Goal: Check status: Check status

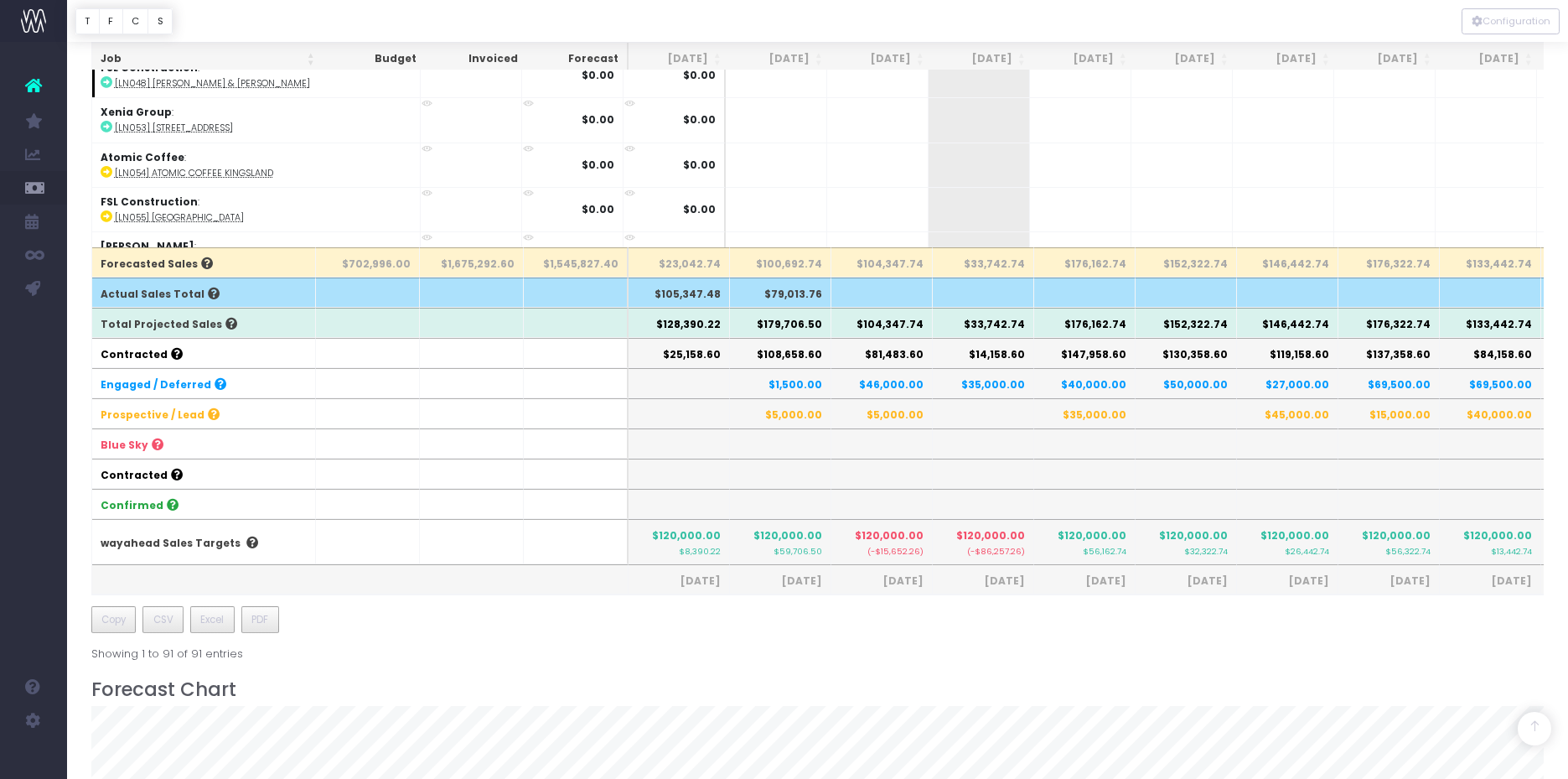
scroll to position [521, 0]
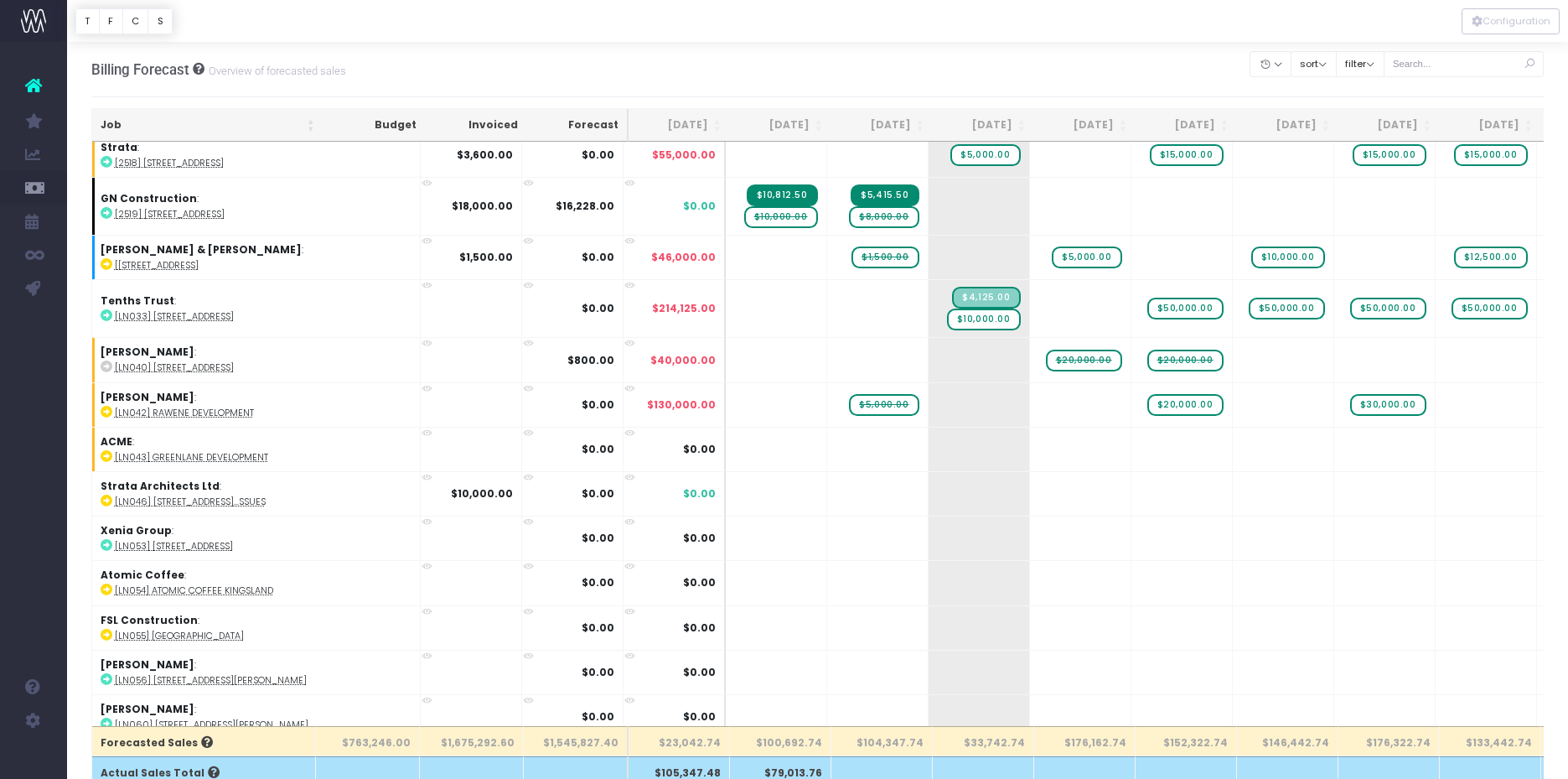
scroll to position [1365, 0]
click at [1385, 65] on button "filter" at bounding box center [1361, 64] width 49 height 26
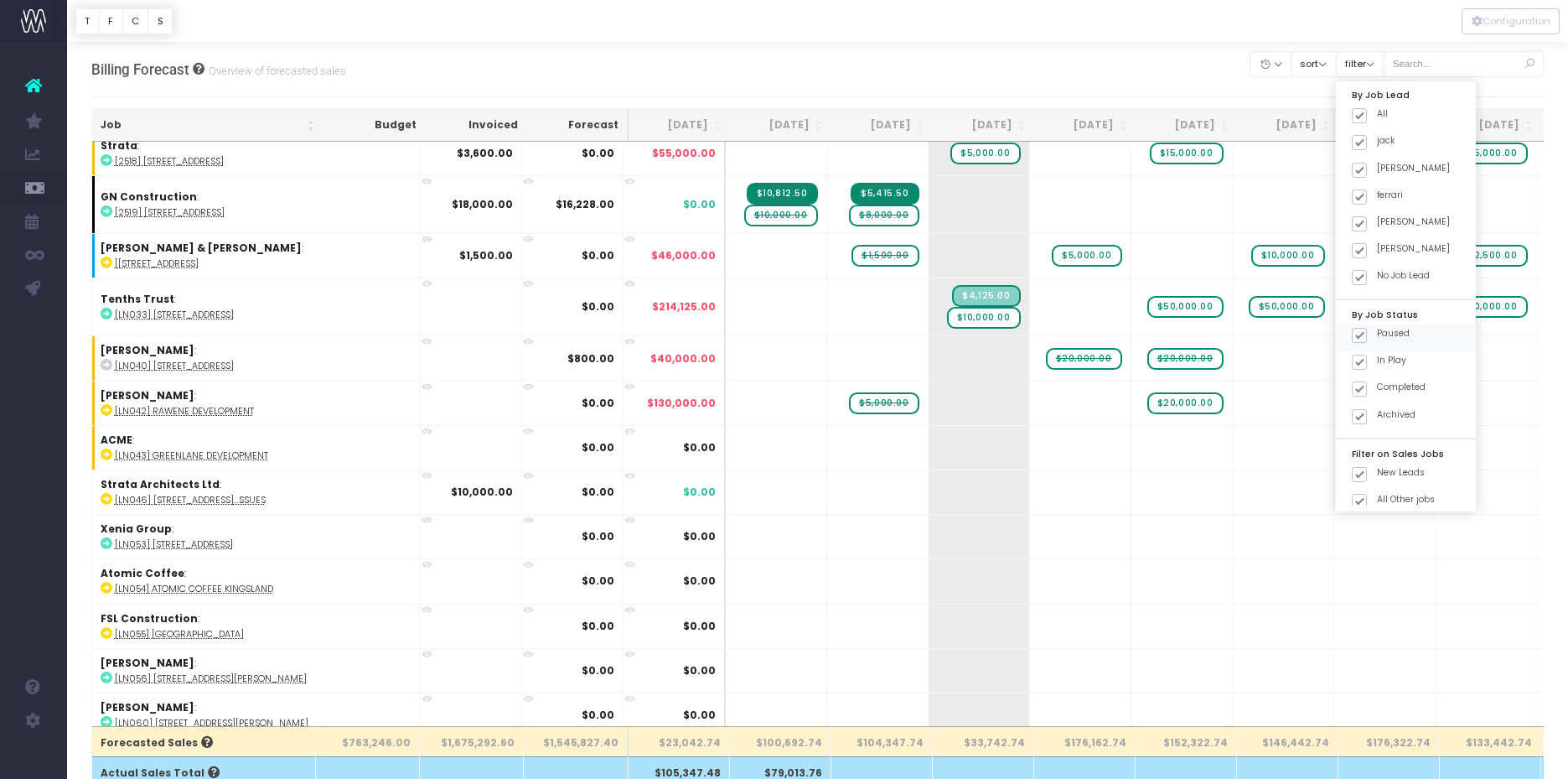
click at [1367, 334] on span at bounding box center [1360, 336] width 16 height 16
click at [1377, 334] on input "Paused" at bounding box center [1382, 332] width 11 height 11
checkbox input "false"
click at [1367, 390] on span at bounding box center [1360, 390] width 16 height 16
click at [1377, 390] on input "Completed" at bounding box center [1382, 386] width 11 height 11
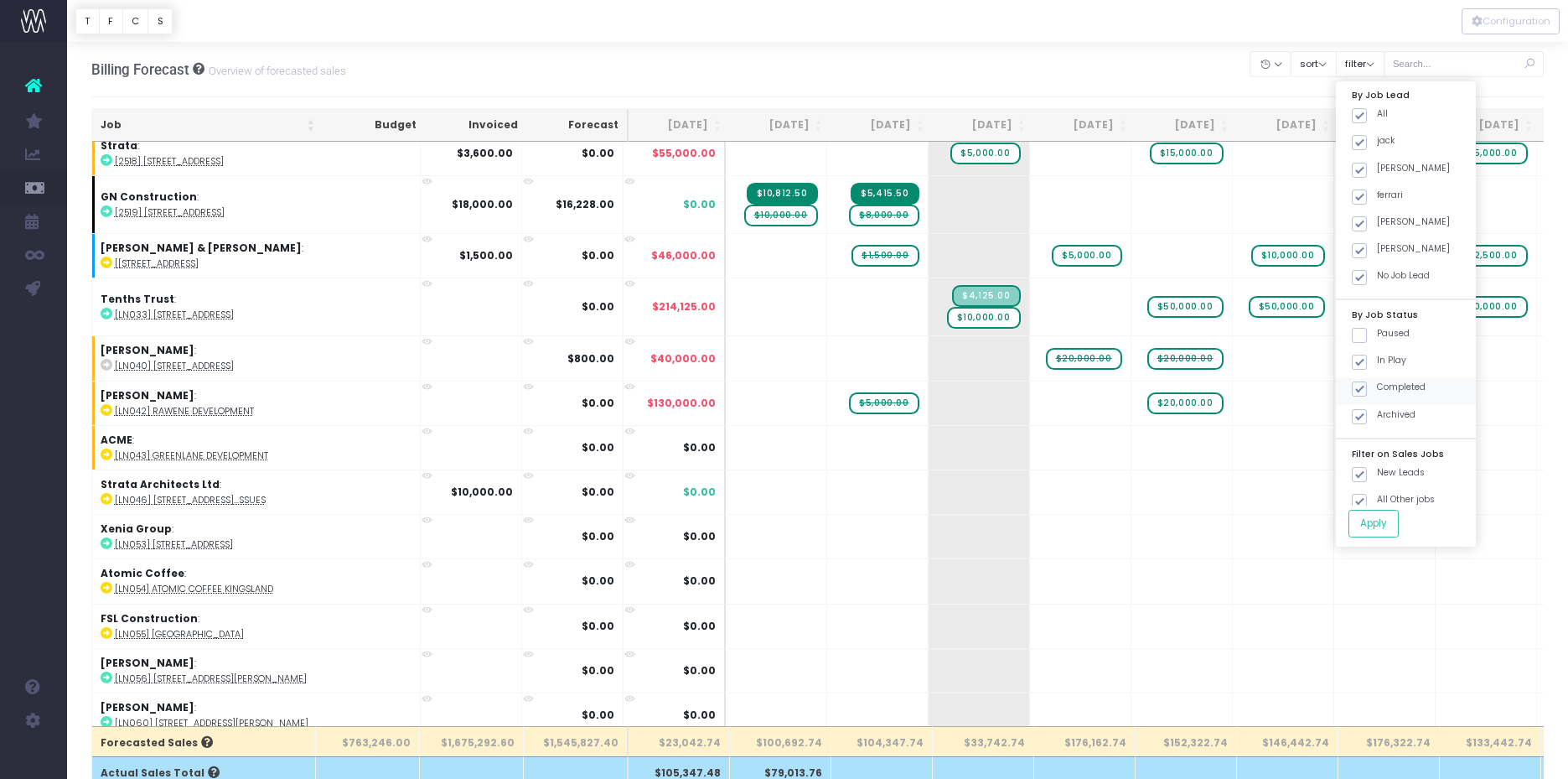
checkbox input "false"
click at [1367, 417] on span at bounding box center [1360, 417] width 16 height 16
click at [1377, 417] on input "Archived" at bounding box center [1382, 413] width 11 height 11
checkbox input "false"
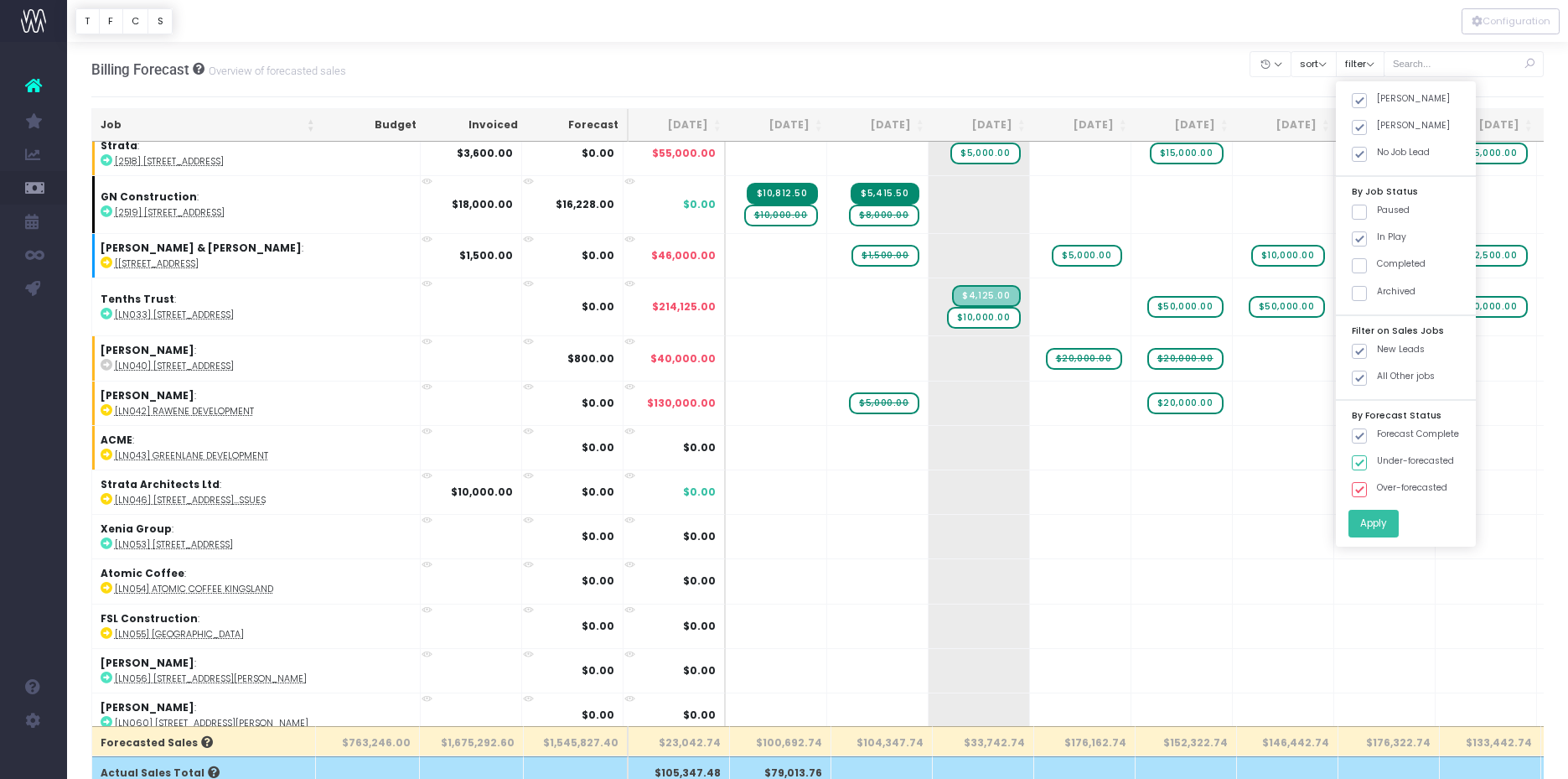
click at [1381, 526] on button "Apply" at bounding box center [1374, 524] width 51 height 27
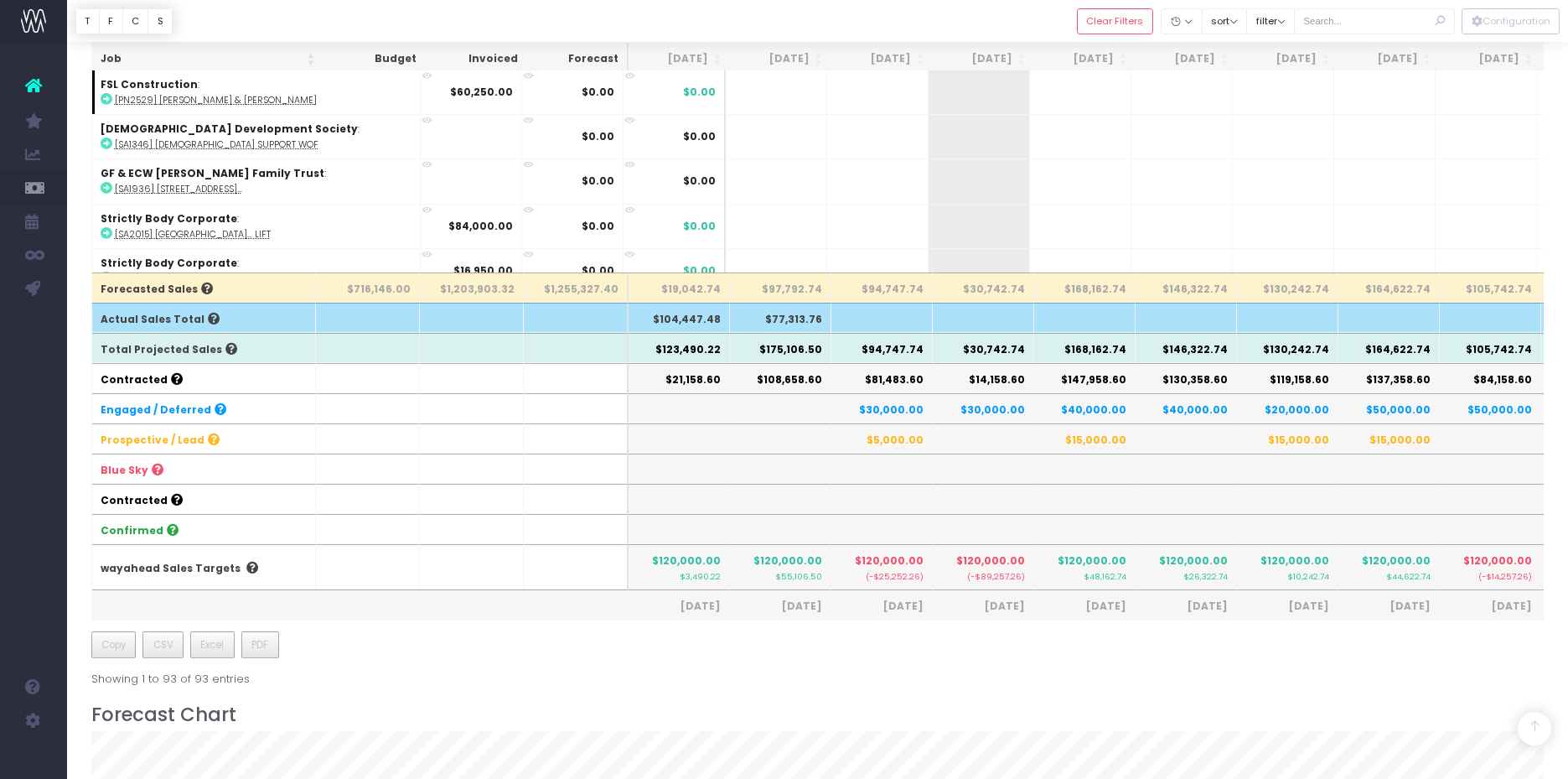
scroll to position [467, 0]
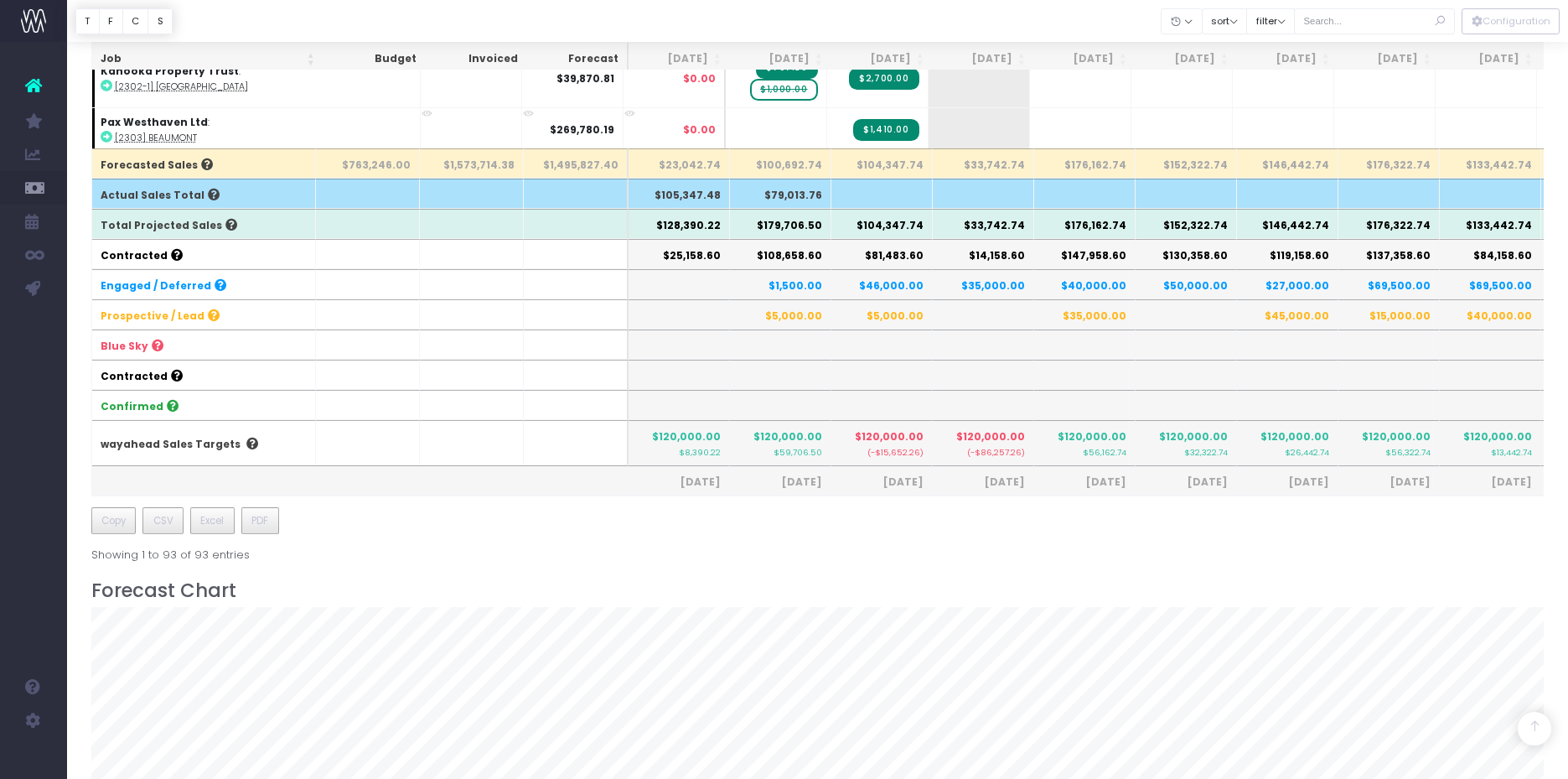
scroll to position [577, 0]
click at [788, 316] on th "$5,000.00" at bounding box center [781, 315] width 101 height 30
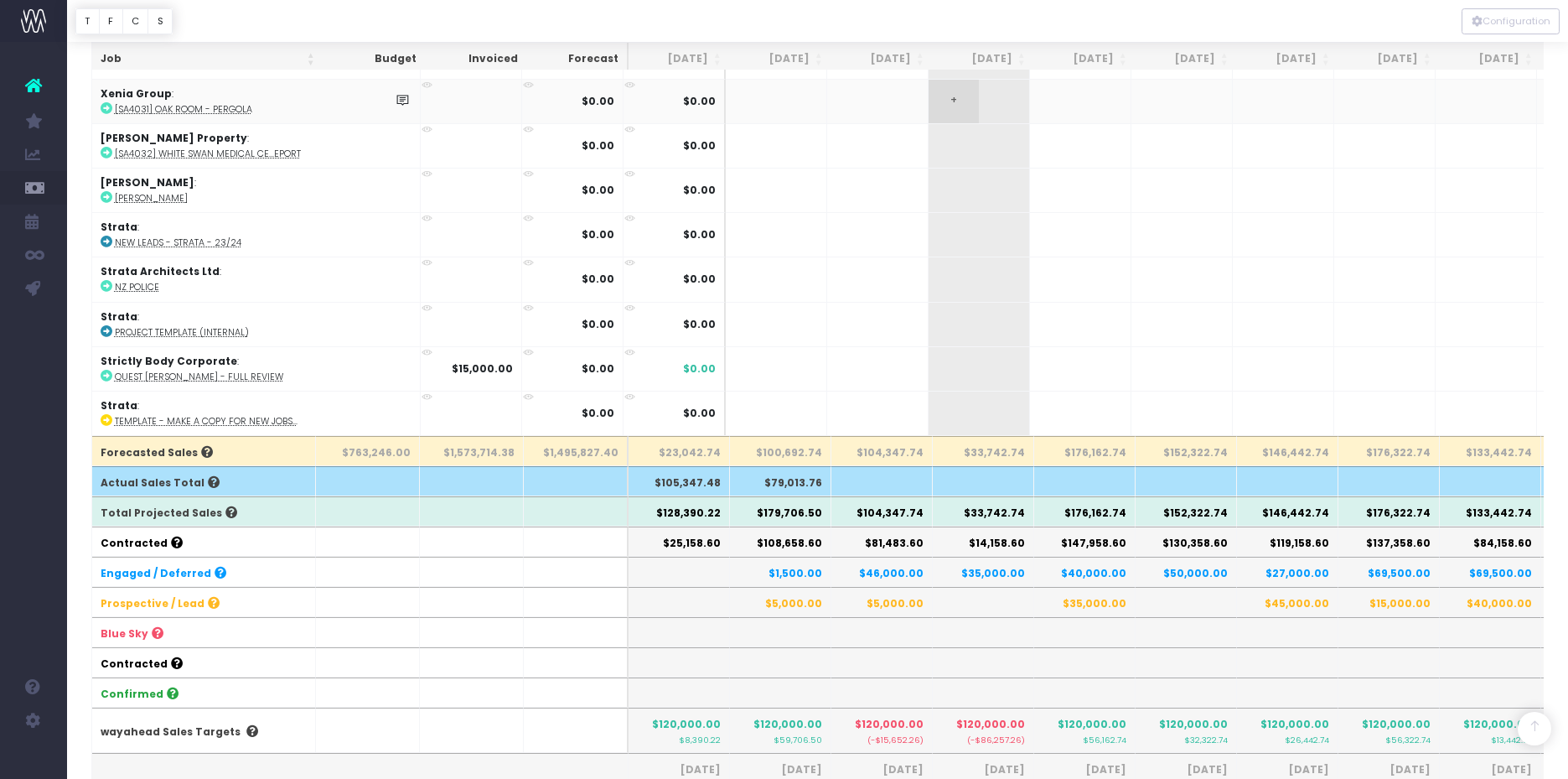
scroll to position [300, 0]
